Goal: Find specific page/section: Find specific page/section

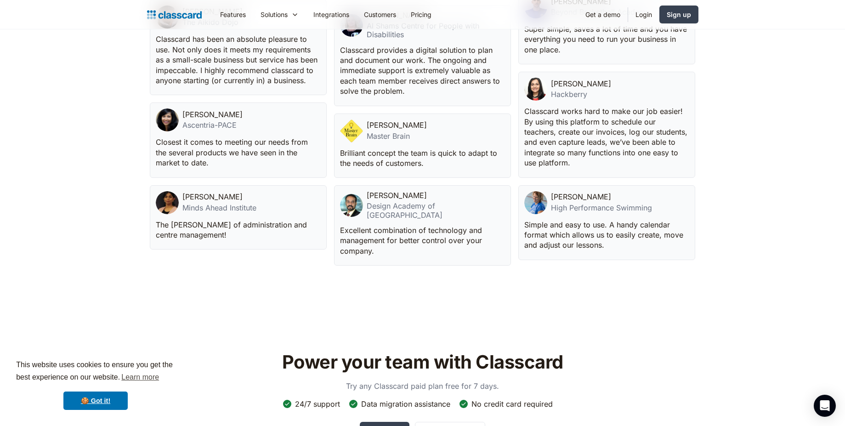
scroll to position [3017, 0]
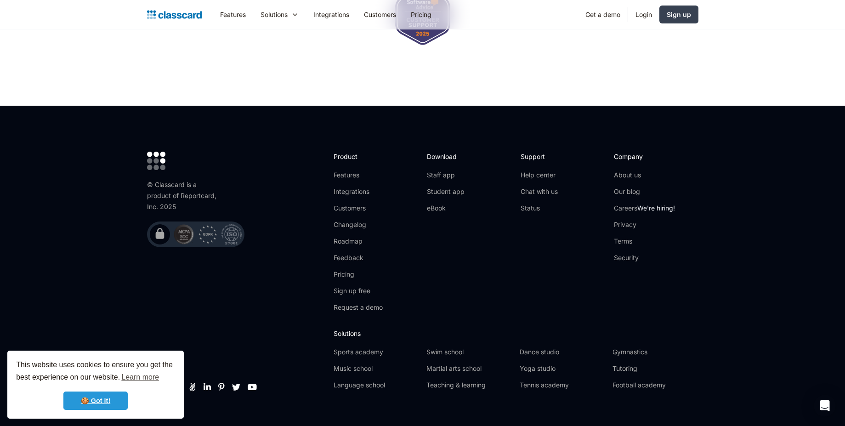
click at [99, 406] on link "🍪 Got it!" at bounding box center [95, 401] width 64 height 18
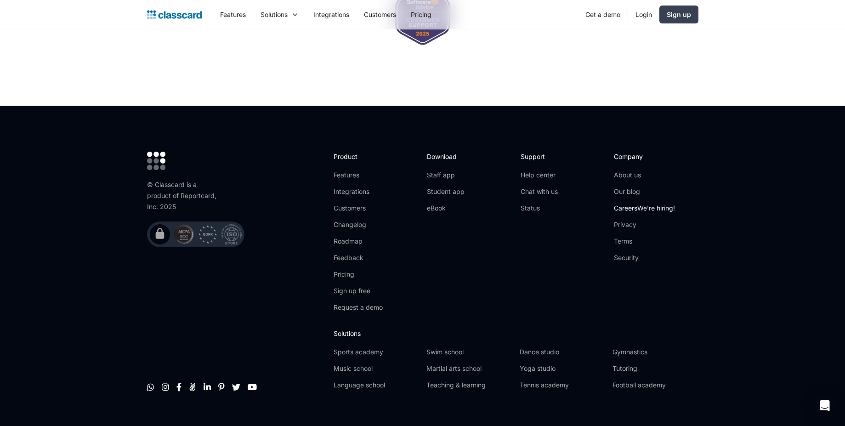
click at [629, 204] on link "Careers We're hiring!" at bounding box center [644, 208] width 61 height 9
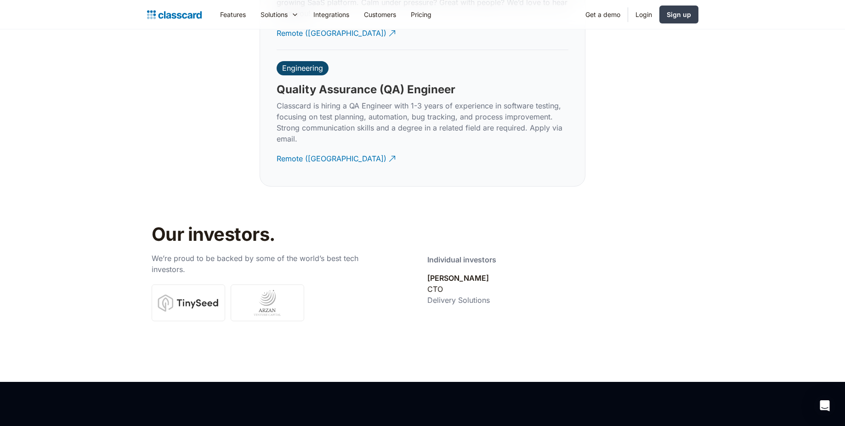
scroll to position [2978, 0]
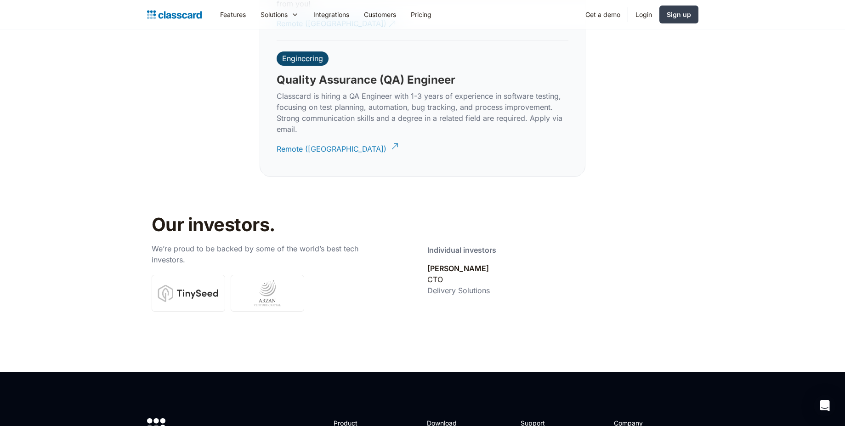
click at [307, 139] on div "Remote ([GEOGRAPHIC_DATA])" at bounding box center [332, 146] width 110 height 18
